Goal: Answer question/provide support

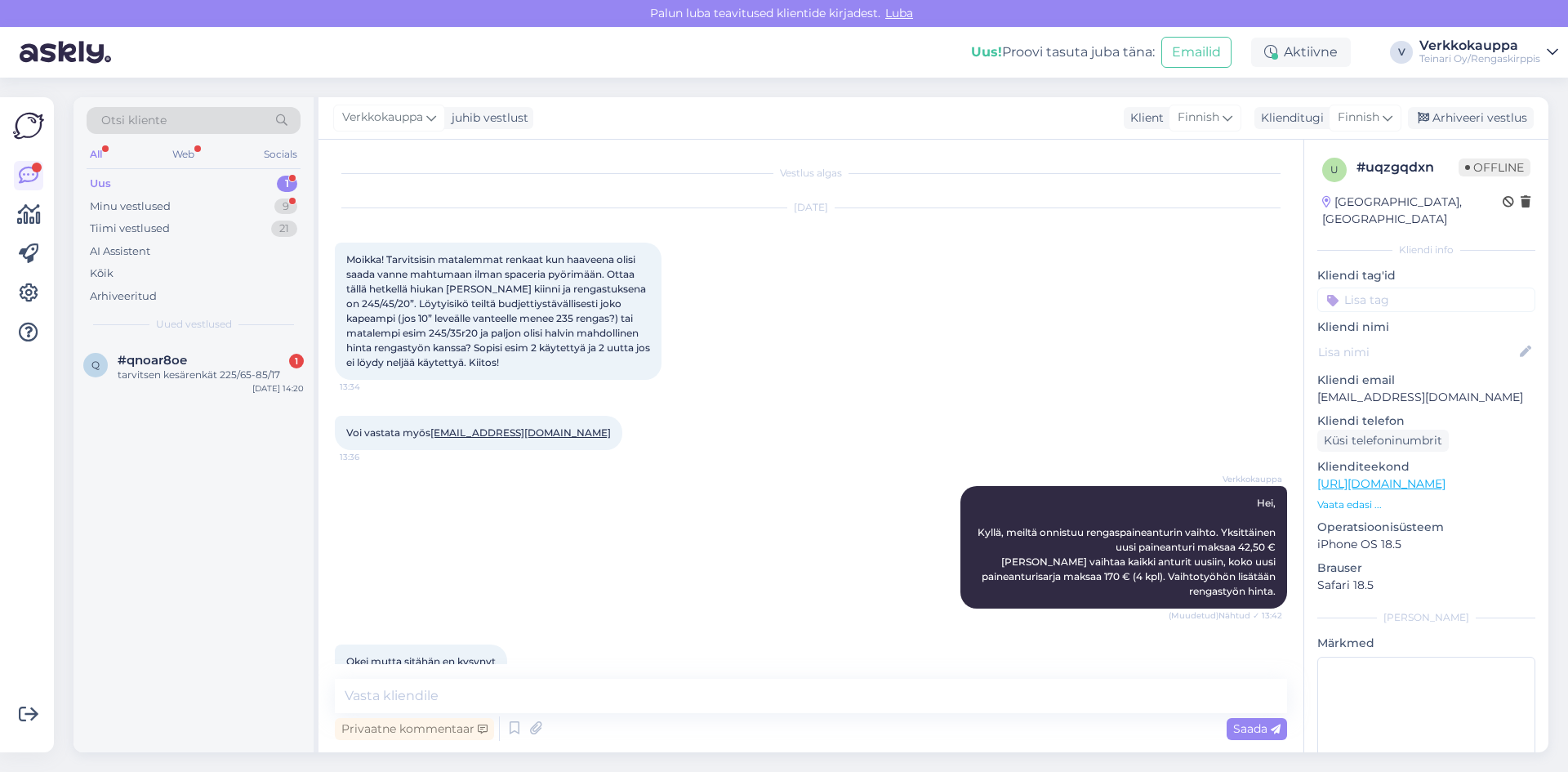
scroll to position [572, 0]
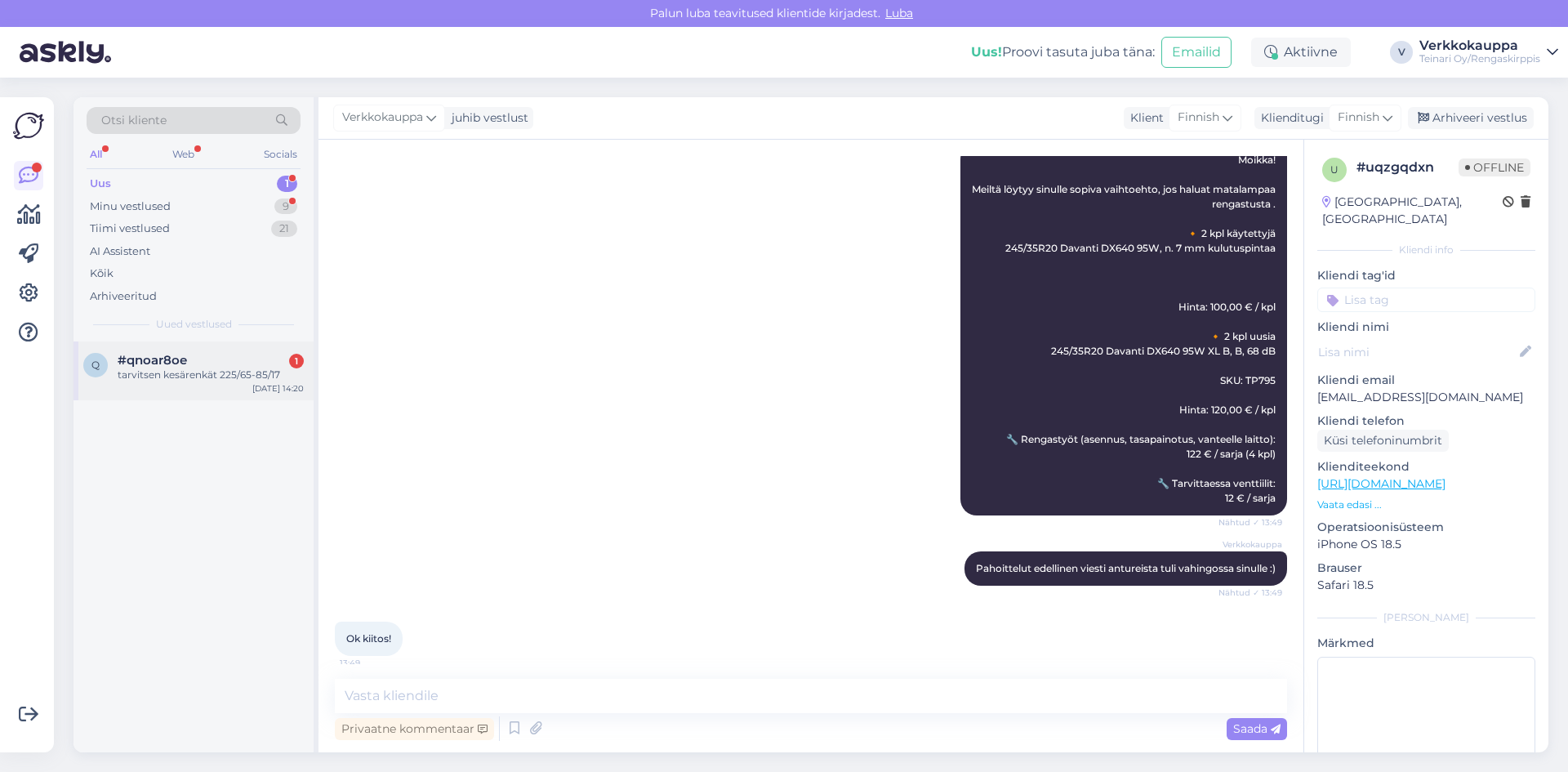
click at [198, 363] on div "#qnoar8oe 1" at bounding box center [211, 360] width 186 height 15
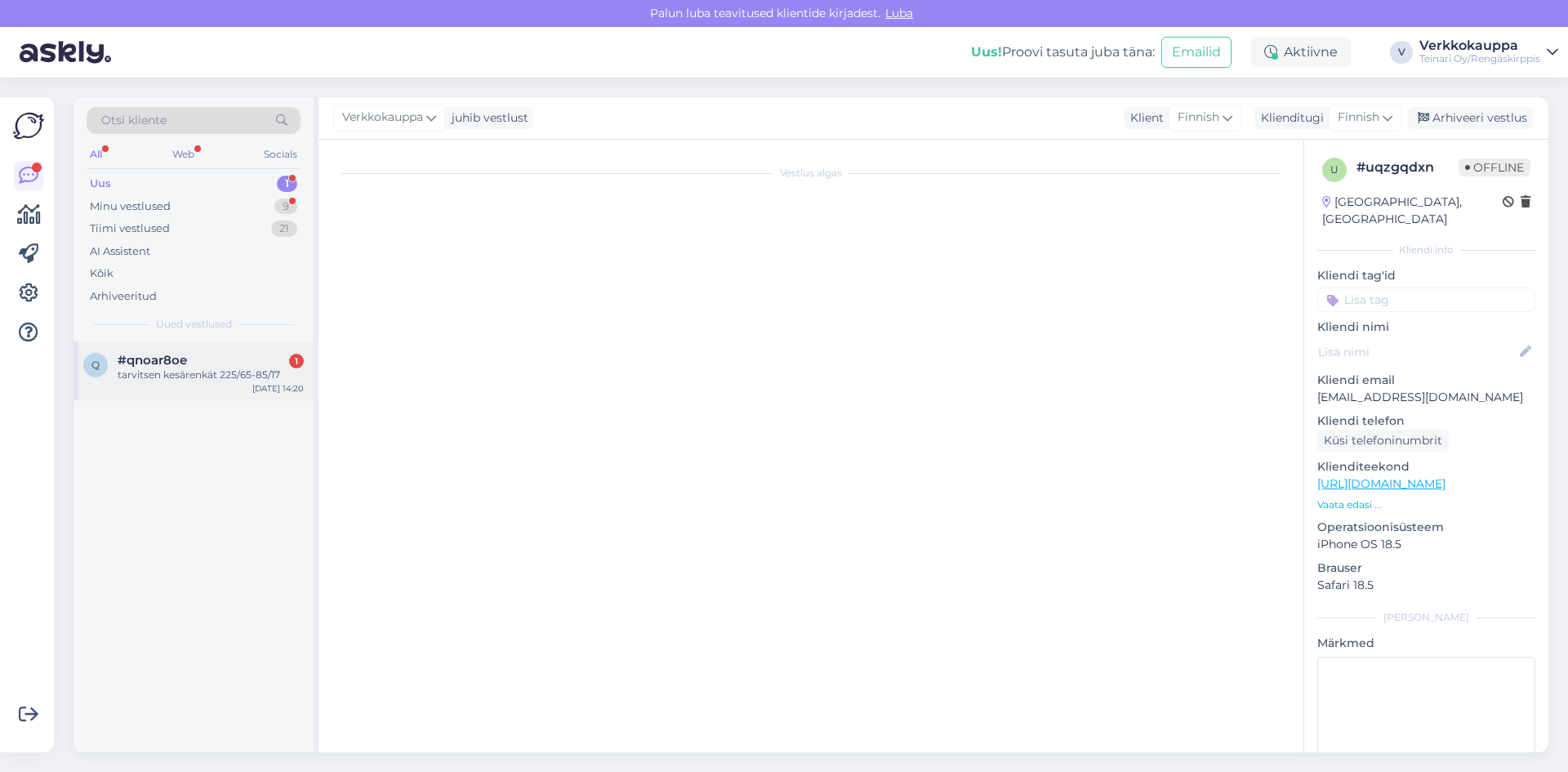
scroll to position [0, 0]
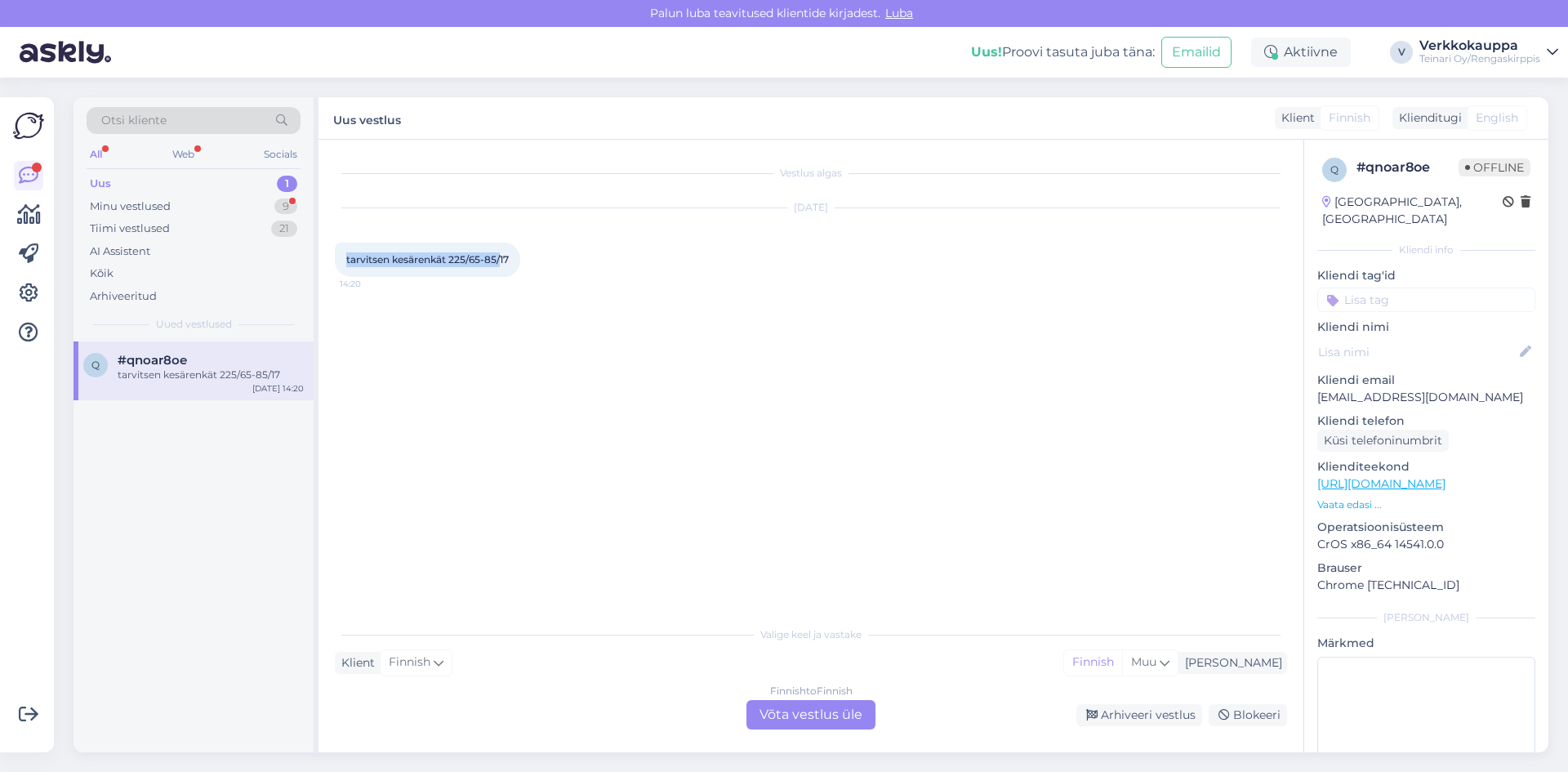
drag, startPoint x: 343, startPoint y: 257, endPoint x: 508, endPoint y: 267, distance: 165.3
click at [506, 267] on div "tarvitsen kesärenkät 225/65-85/17 14:20" at bounding box center [426, 259] width 185 height 35
drag, startPoint x: 526, startPoint y: 292, endPoint x: 463, endPoint y: 266, distance: 68.2
click at [526, 292] on div "[DATE] tarvitsen kesärenkät 225/65-85/17 14:20" at bounding box center [810, 242] width 952 height 105
drag, startPoint x: 344, startPoint y: 256, endPoint x: 508, endPoint y: 263, distance: 164.1
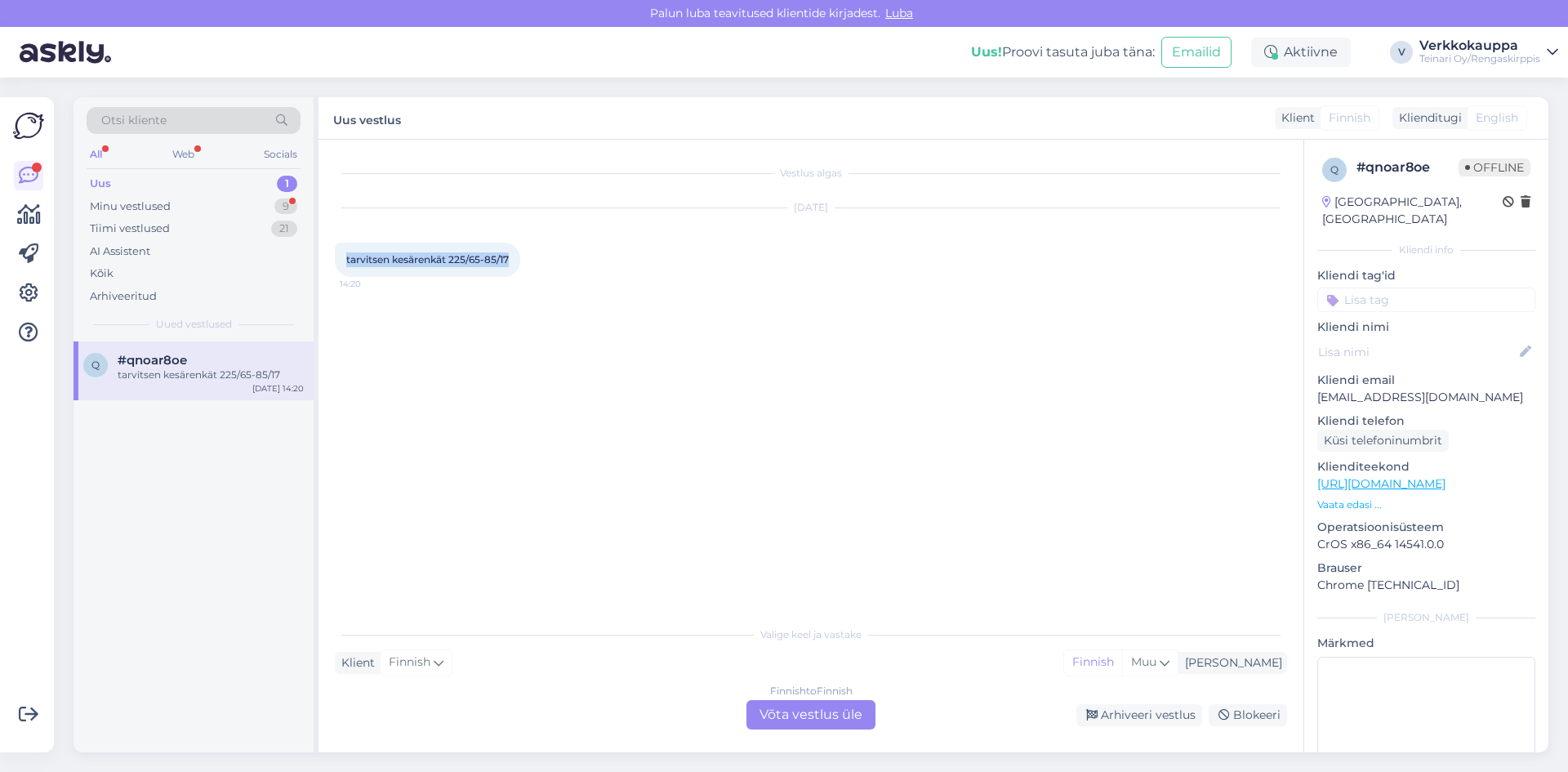
click at [508, 263] on div "tarvitsen kesärenkät 225/65-85/17 14:20" at bounding box center [426, 259] width 185 height 35
copy span "tarvitsen kesärenkät 225/65-85/17"
click at [840, 709] on div "Finnish to Finnish Võta vestlus üle" at bounding box center [810, 715] width 129 height 30
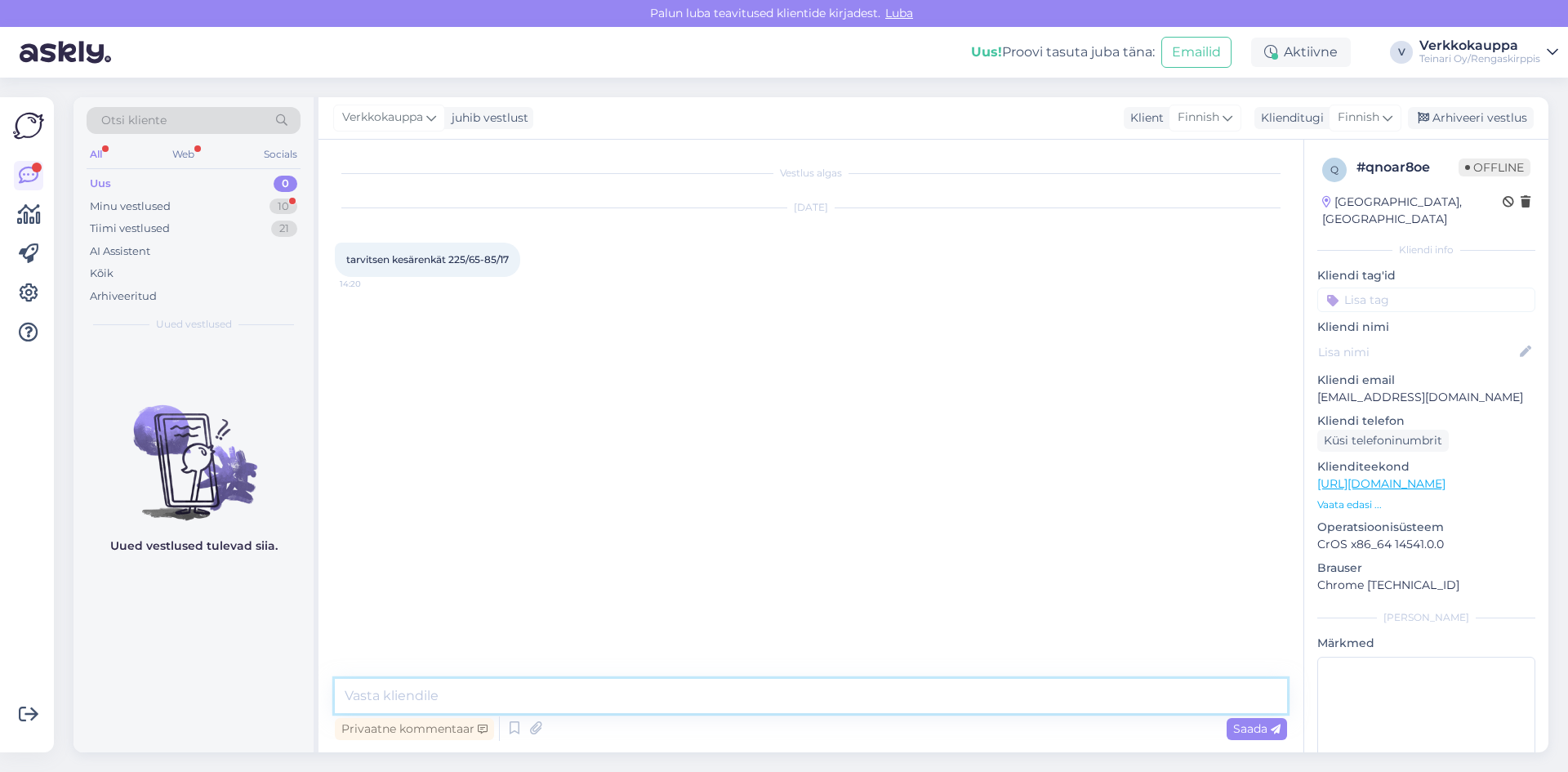
paste textarea "Hei, Meiltä löytyy uudet kesärenkaat koossa 225/65R17: 🔸 Davanti DX740 225/65R1…"
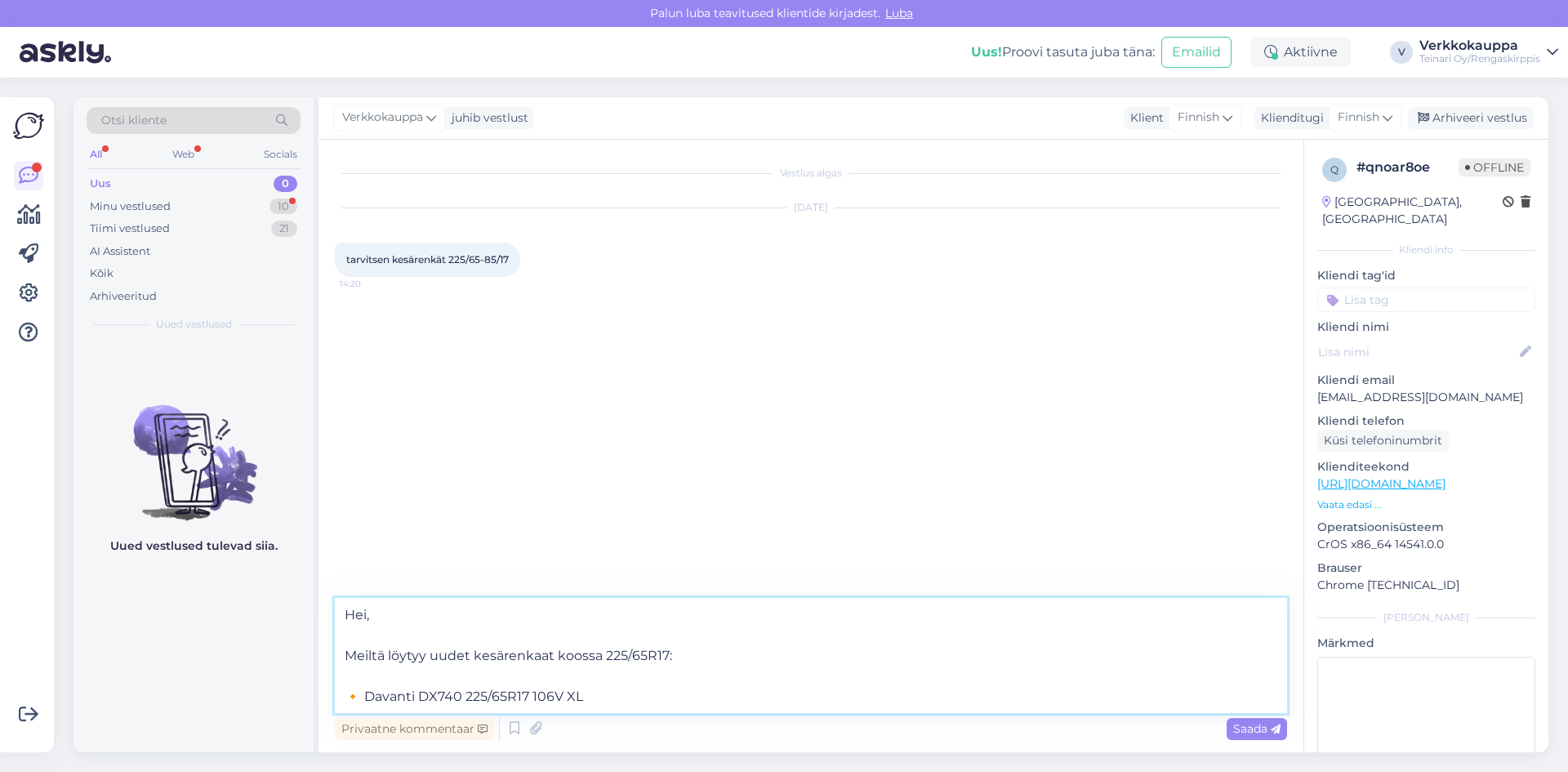
click at [358, 695] on textarea "Hei, Meiltä löytyy uudet kesärenkaat koossa 225/65R17: 🔸 Davanti DX740 225/65R1…" at bounding box center [810, 655] width 952 height 115
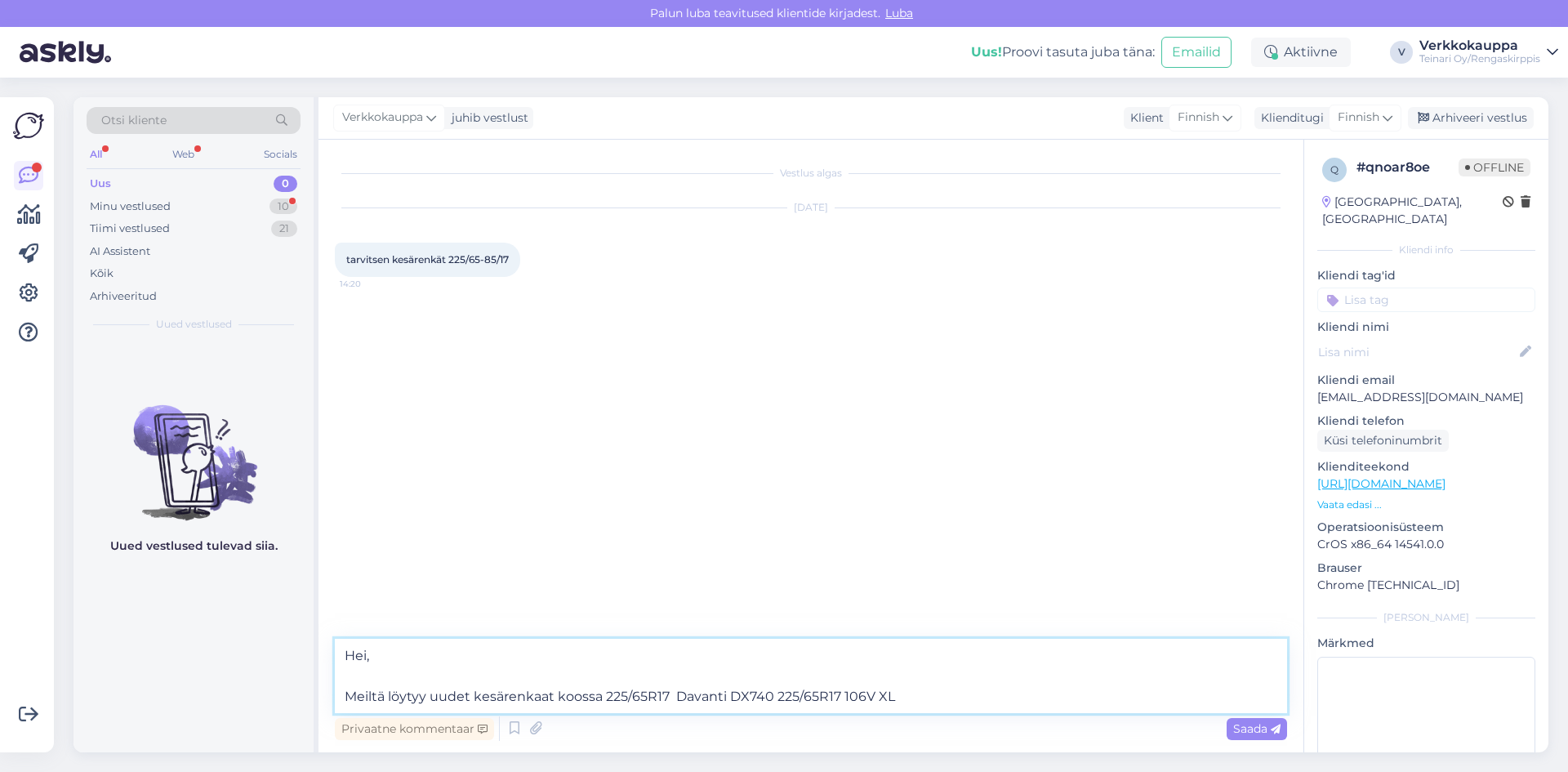
click at [676, 699] on textarea "Hei, Meiltä löytyy uudet kesärenkaat koossa 225/65R17 Davanti DX740 225/65R17 1…" at bounding box center [810, 675] width 952 height 74
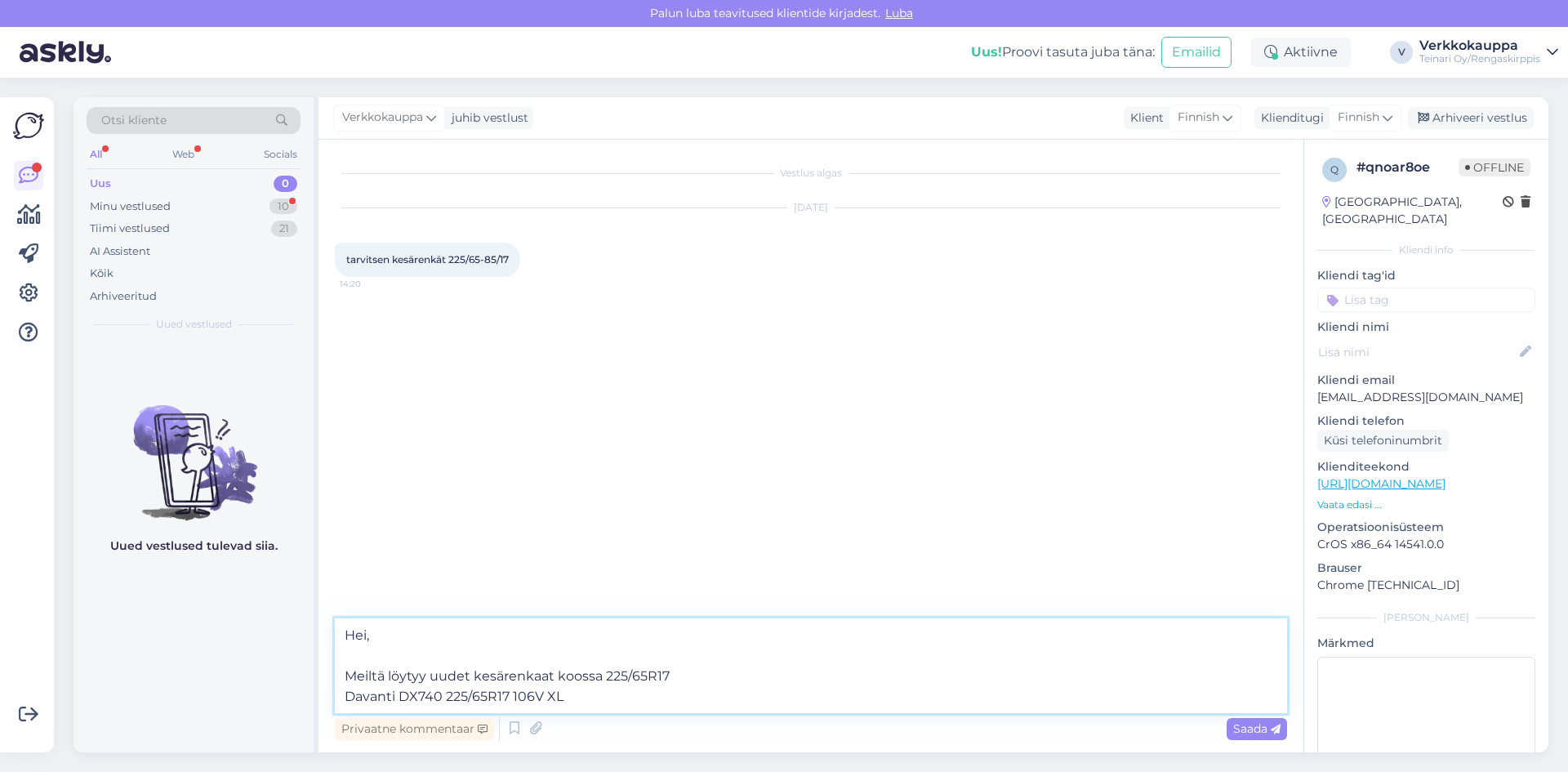
click at [654, 699] on textarea "Hei, Meiltä löytyy uudet kesärenkaat koossa 225/65R17 Davanti DX740 225/65R17 1…" at bounding box center [810, 666] width 952 height 95
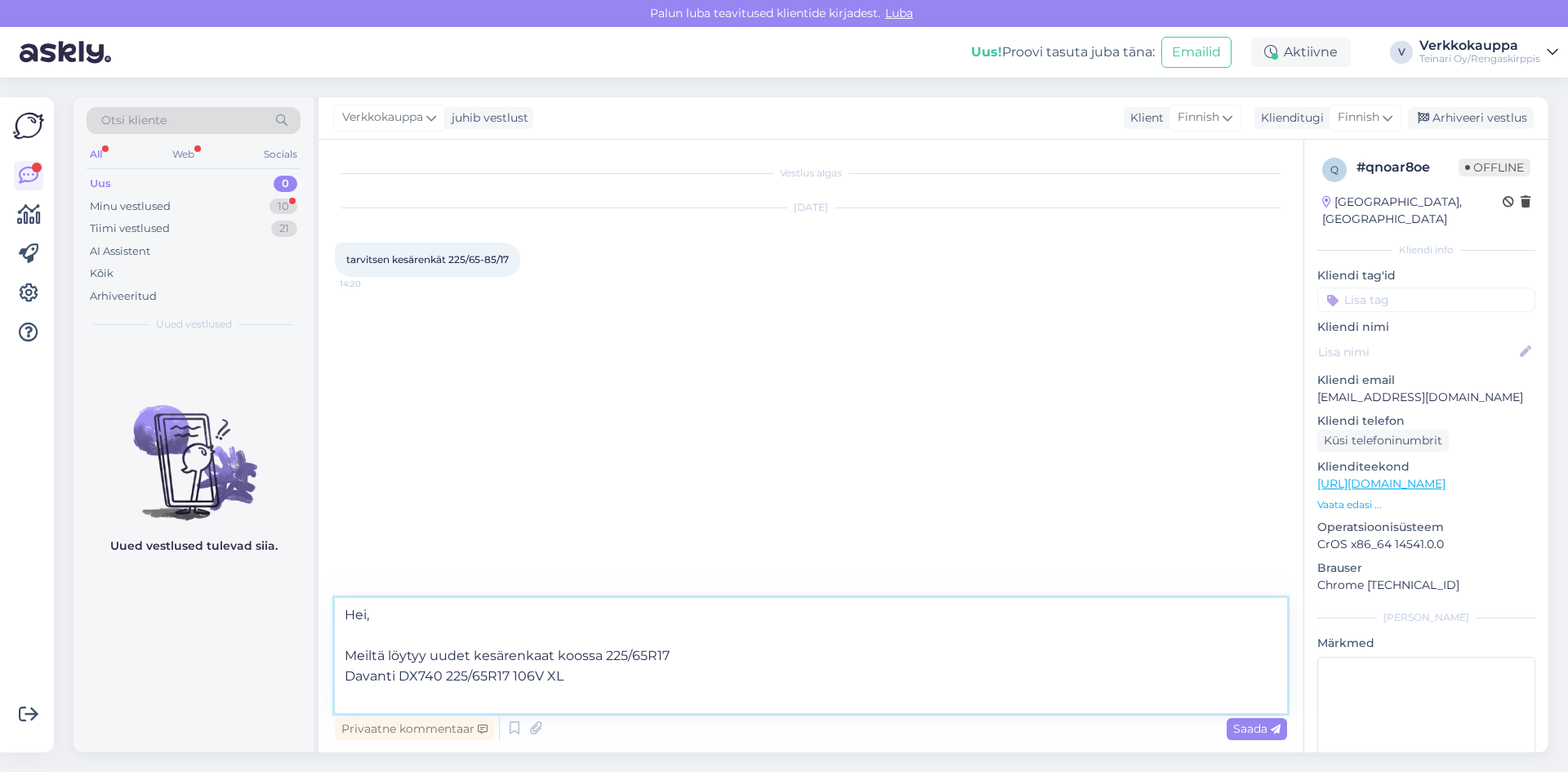
paste textarea "[URL][DOMAIN_NAME]"
click at [735, 655] on textarea "Hei, Meiltä löytyy uudet kesärenkaat koossa 225/65R17 Davanti DX740 225/65R17 1…" at bounding box center [810, 655] width 952 height 115
click at [613, 681] on textarea "Hei, Meiltä löytyy uudet kesärenkaat koossa 225/65R17 Davanti DX740 225/65R17 1…" at bounding box center [810, 655] width 952 height 115
paste textarea "103,00€/kpl"
type textarea "Hei, Meiltä löytyy uudet kesärenkaat koossa 225/65R17 Davanti DX740 225/65R17 1…"
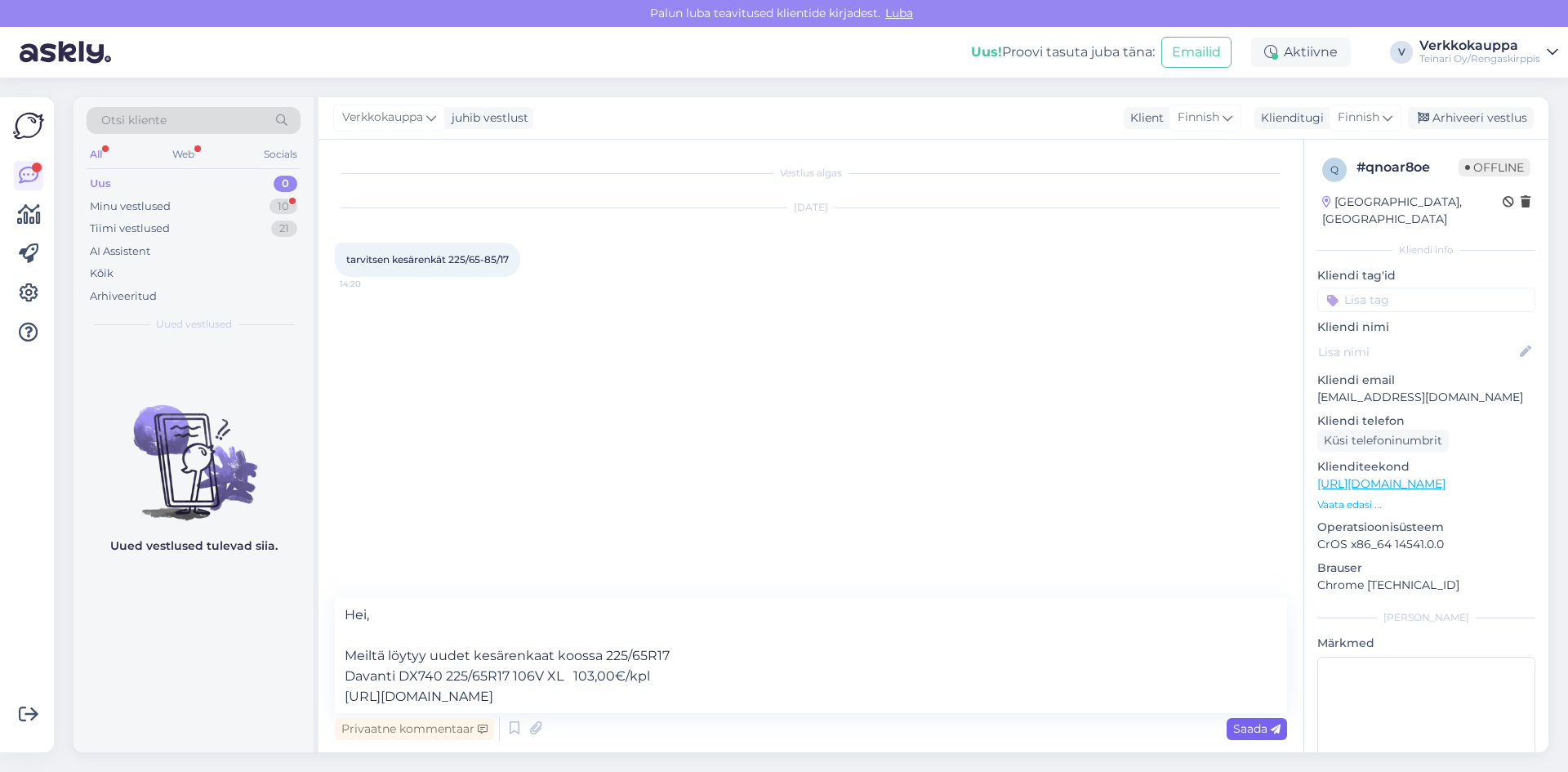
click at [1246, 725] on span "Saada" at bounding box center [1256, 728] width 47 height 15
